Goal: Find specific fact: Find specific fact

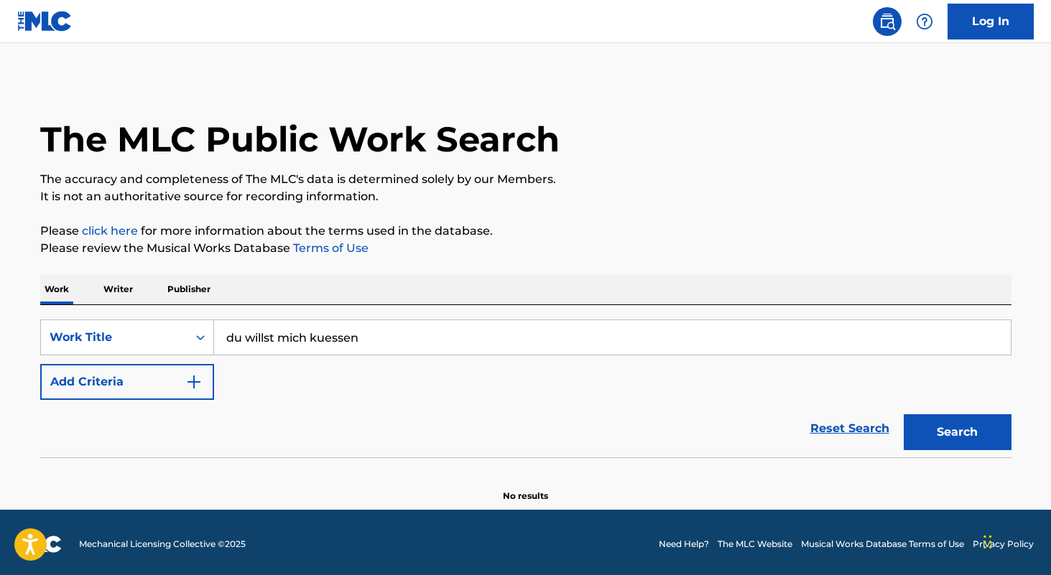
type input "du willst mich kuessen"
click at [904, 415] on button "Search" at bounding box center [958, 433] width 108 height 36
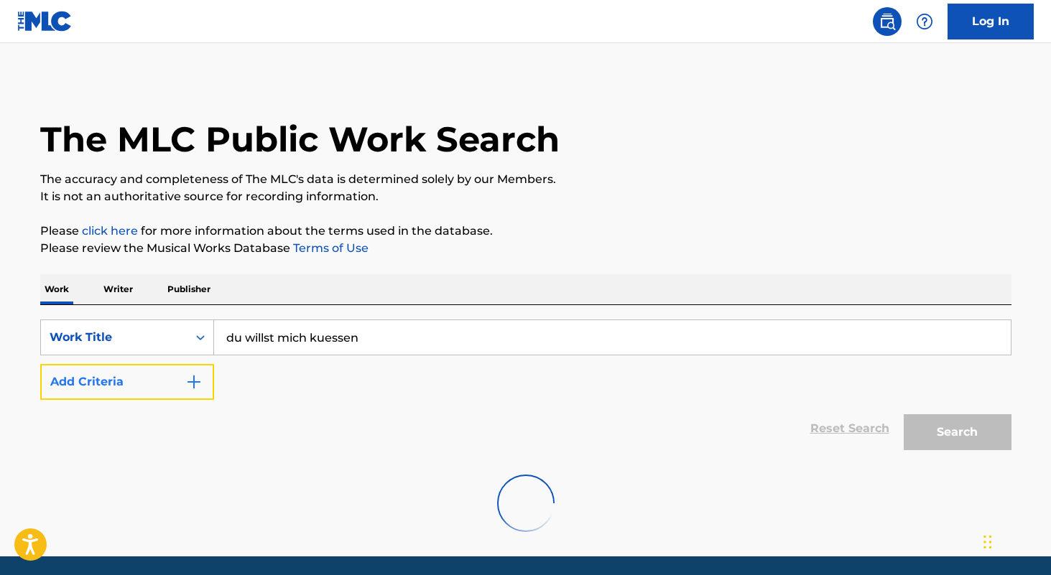
click at [200, 384] on img "Search Form" at bounding box center [193, 382] width 17 height 17
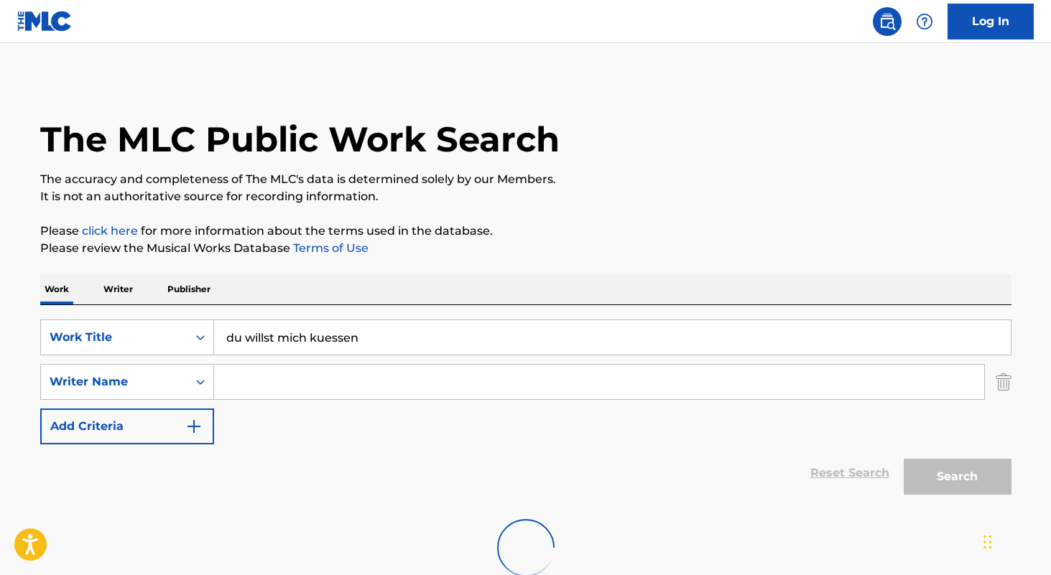
click at [267, 375] on input "Search Form" at bounding box center [599, 382] width 770 height 34
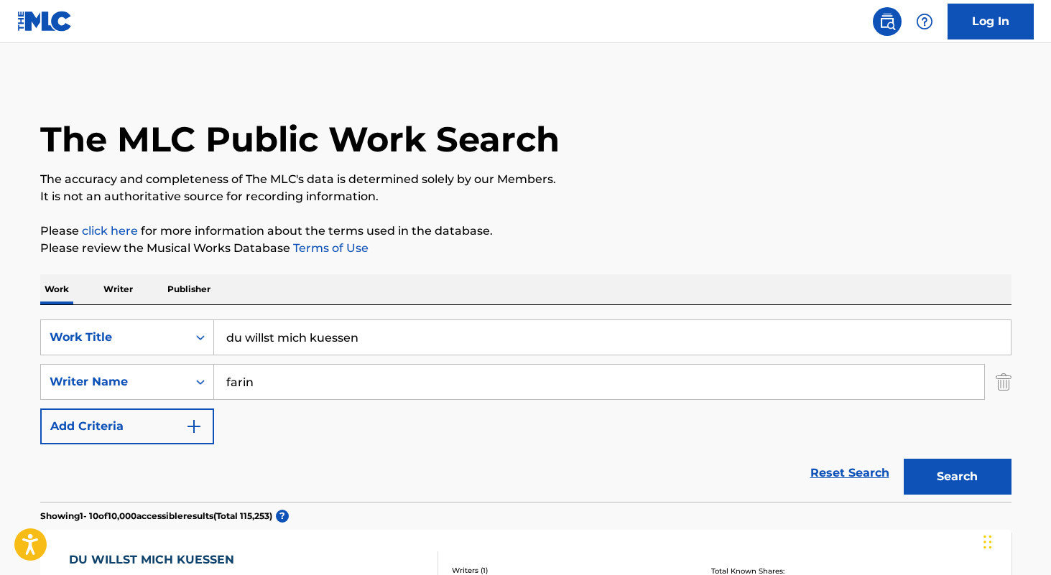
type input "farin"
click at [904, 459] on button "Search" at bounding box center [958, 477] width 108 height 36
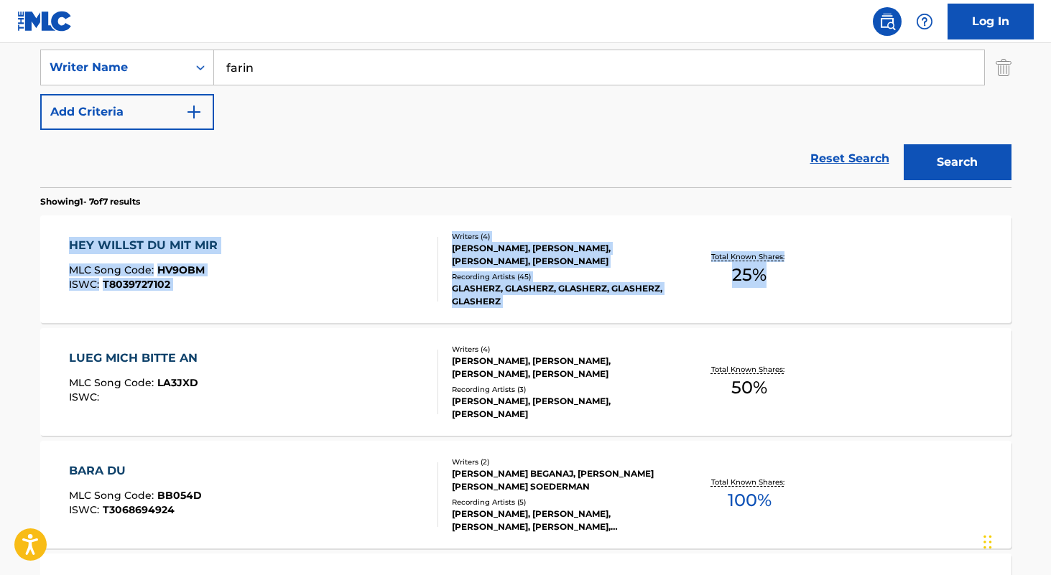
scroll to position [282, 0]
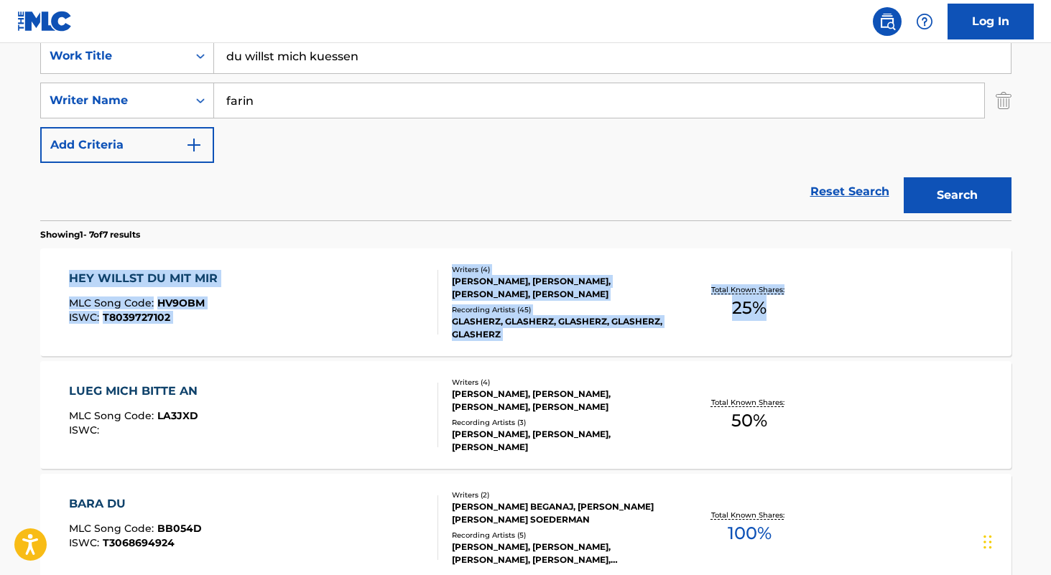
click at [352, 103] on input "farin" at bounding box center [599, 100] width 770 height 34
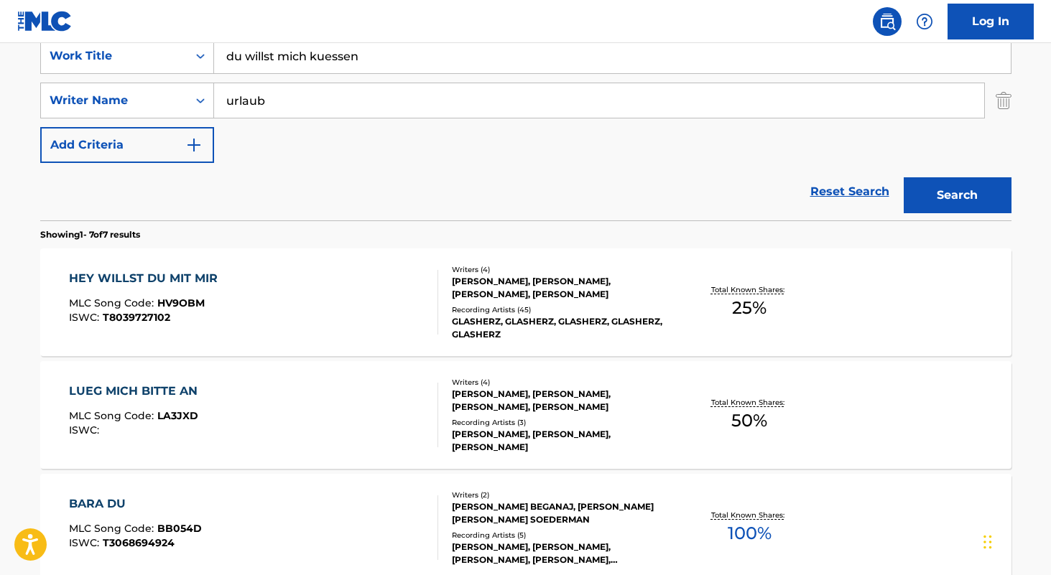
type input "urlaub"
click at [904, 177] on button "Search" at bounding box center [958, 195] width 108 height 36
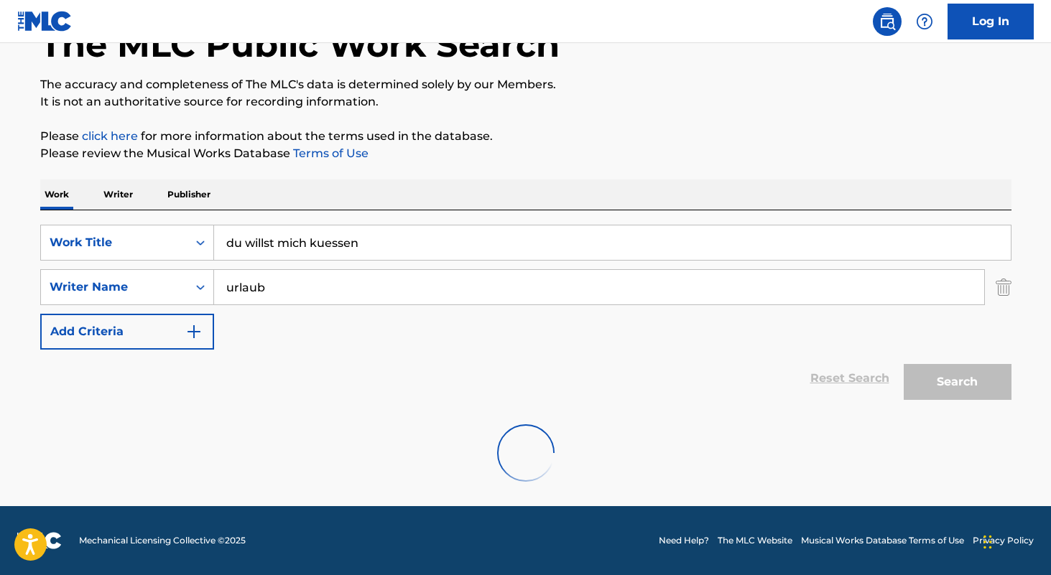
scroll to position [206, 0]
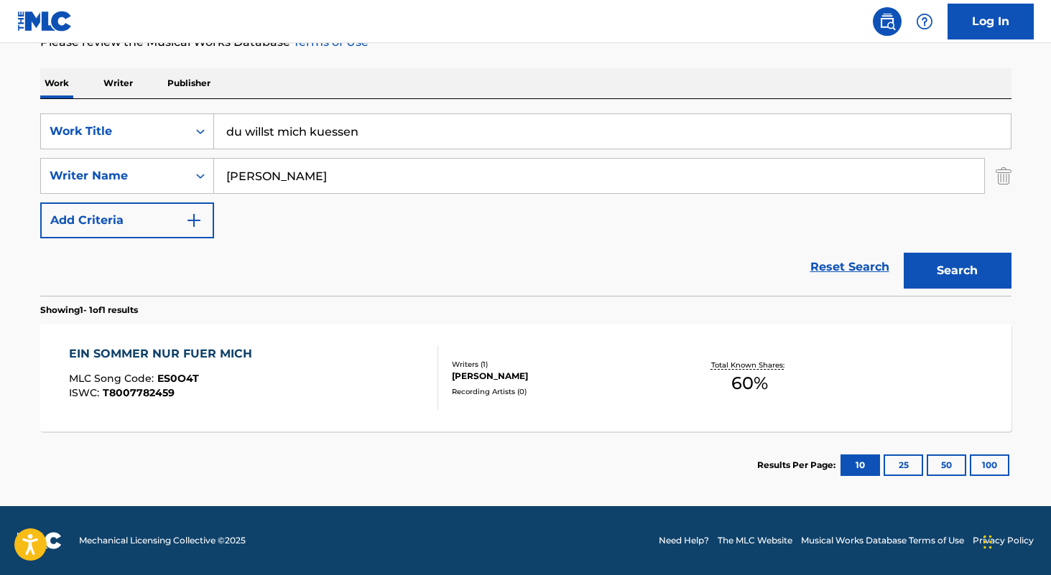
type input "[PERSON_NAME]"
click at [904, 253] on button "Search" at bounding box center [958, 271] width 108 height 36
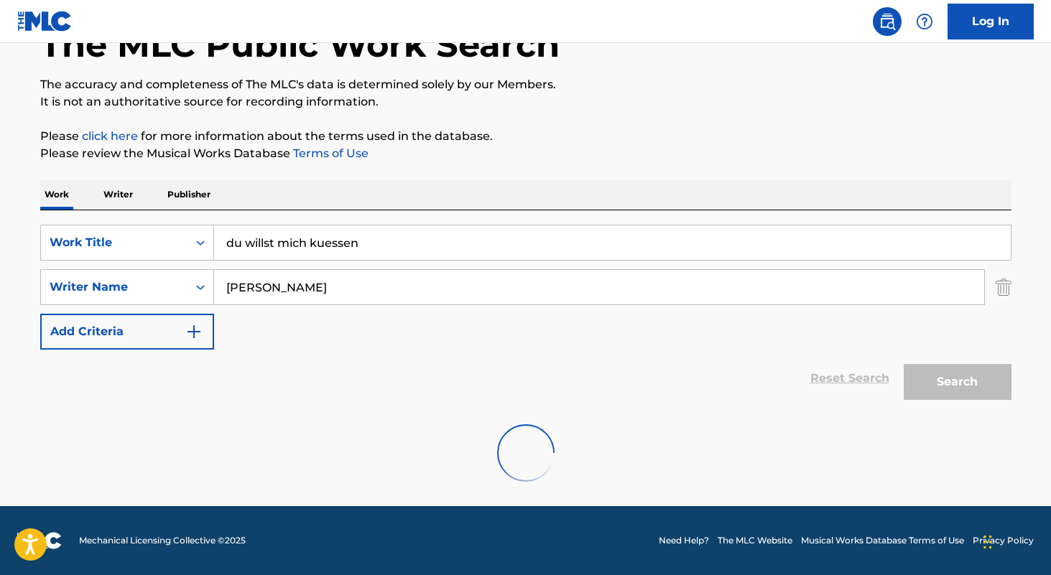
scroll to position [282, 0]
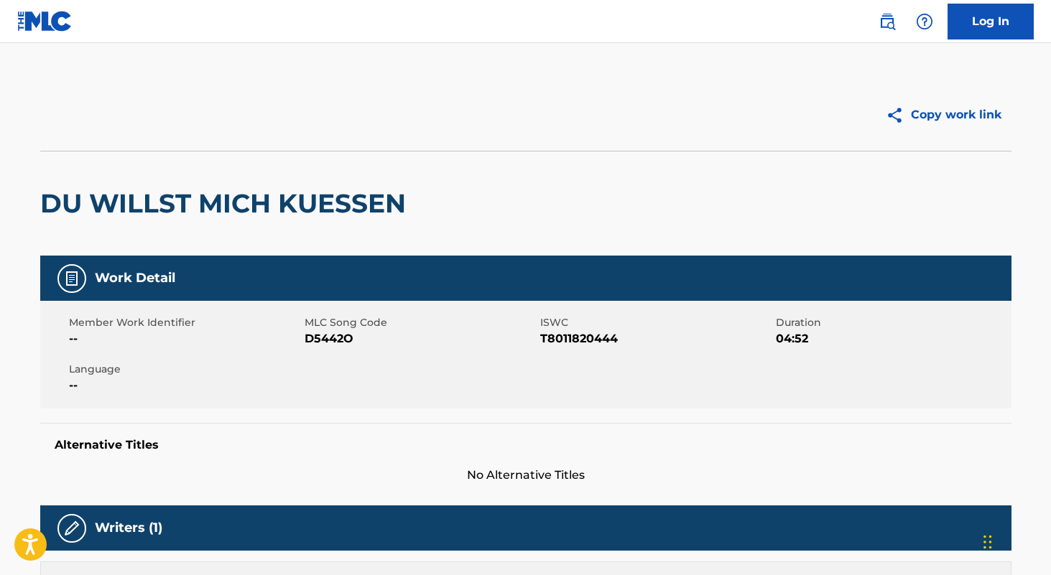
click at [585, 341] on span "T8011820444" at bounding box center [656, 338] width 232 height 17
copy span "T8011820444"
click at [339, 333] on span "D5442O" at bounding box center [421, 338] width 232 height 17
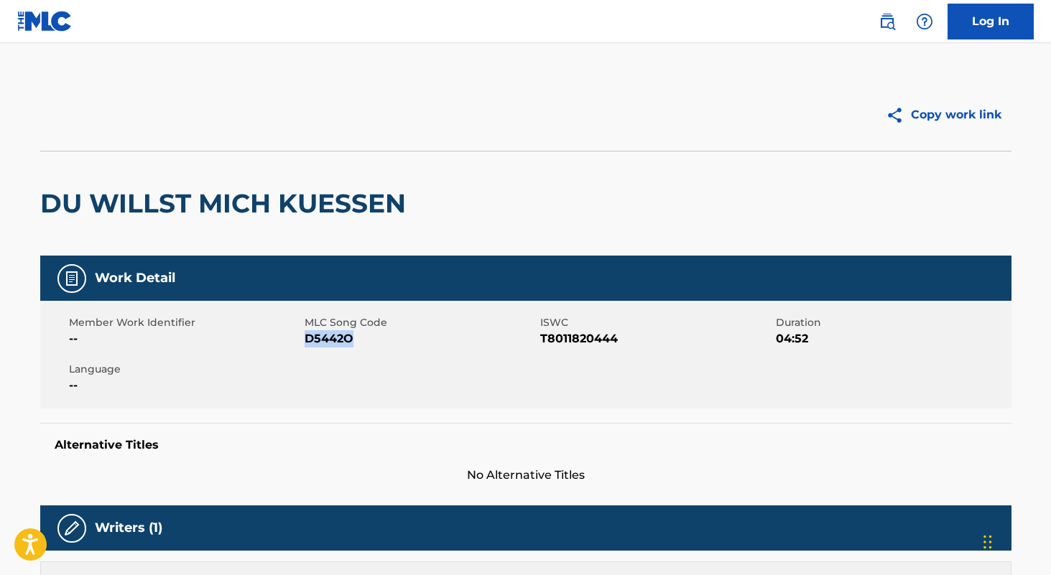
copy span "D5442O"
